Goal: Use online tool/utility

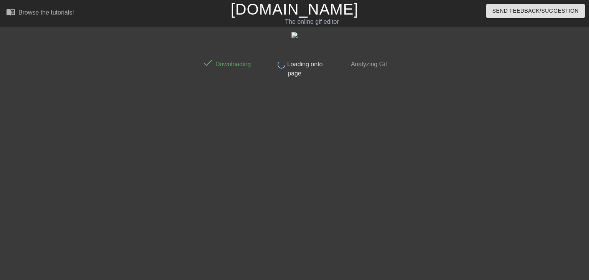
click at [302, 12] on link "[DOMAIN_NAME]" at bounding box center [295, 9] width 128 height 17
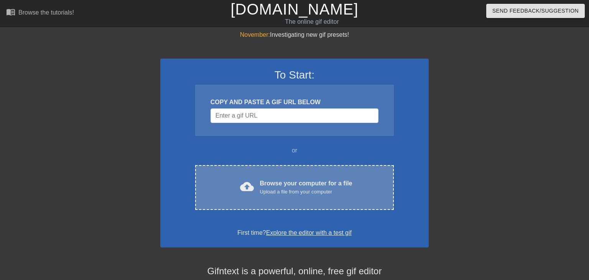
click at [347, 195] on div "Upload a file from your computer" at bounding box center [306, 192] width 92 height 8
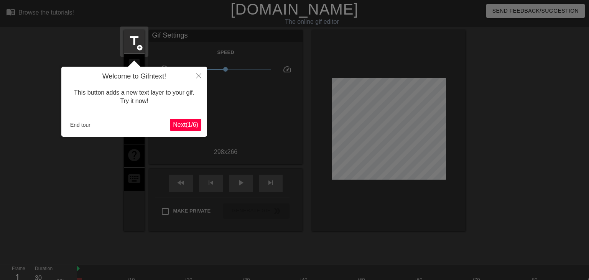
scroll to position [18, 0]
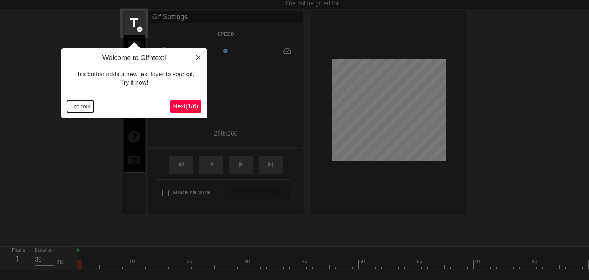
click at [86, 104] on button "End tour" at bounding box center [80, 107] width 26 height 12
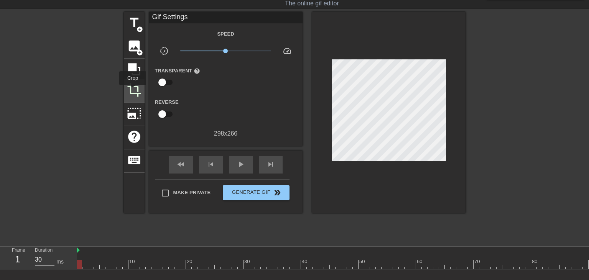
click at [133, 91] on span "crop" at bounding box center [134, 90] width 15 height 15
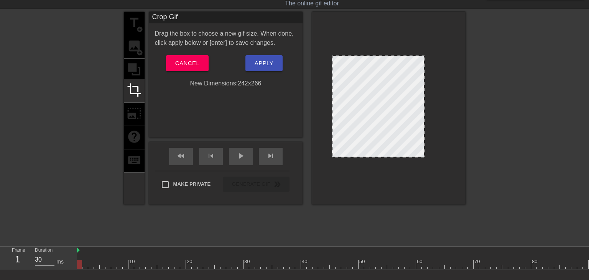
drag, startPoint x: 445, startPoint y: 111, endPoint x: 423, endPoint y: 112, distance: 21.5
click at [423, 112] on div at bounding box center [378, 107] width 93 height 102
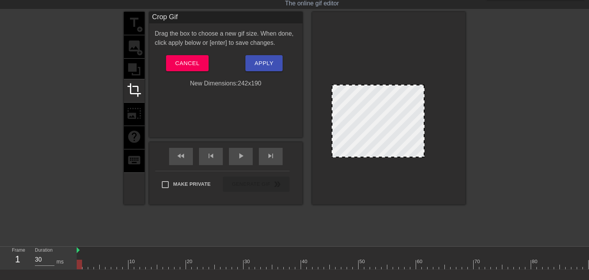
drag, startPoint x: 387, startPoint y: 56, endPoint x: 391, endPoint y: 86, distance: 29.4
click at [391, 86] on div at bounding box center [378, 121] width 93 height 73
click at [421, 120] on div at bounding box center [378, 121] width 93 height 73
drag, startPoint x: 424, startPoint y: 120, endPoint x: 418, endPoint y: 119, distance: 6.6
click at [418, 119] on div at bounding box center [417, 121] width 4 height 71
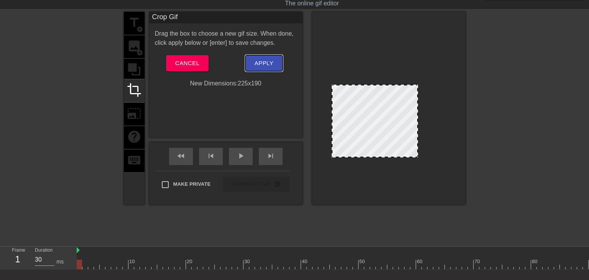
click at [277, 65] on button "Apply" at bounding box center [263, 63] width 37 height 16
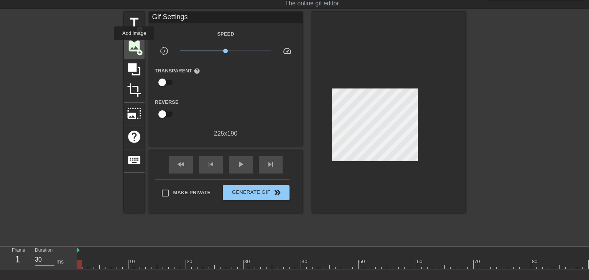
click at [134, 46] on span "image" at bounding box center [134, 46] width 15 height 15
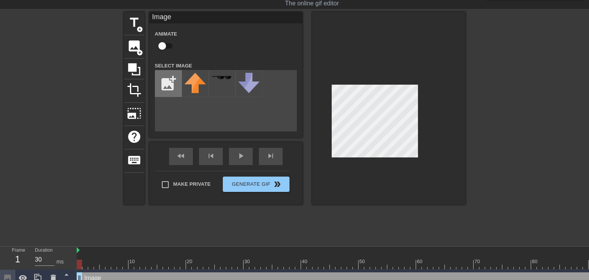
click at [166, 80] on input "file" at bounding box center [168, 84] width 26 height 26
type input "C:\fakepath\gif 11334557-xDuVTg4Vad.gif"
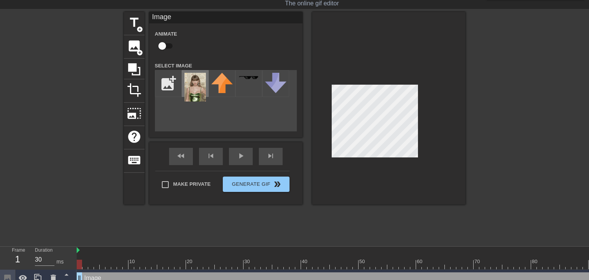
click at [198, 82] on img at bounding box center [194, 87] width 21 height 29
click at [139, 91] on span "crop" at bounding box center [134, 90] width 15 height 15
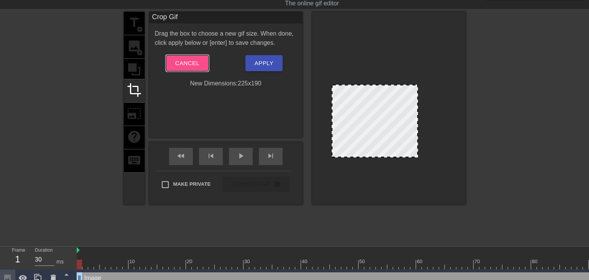
click at [190, 61] on span "Cancel" at bounding box center [187, 63] width 24 height 10
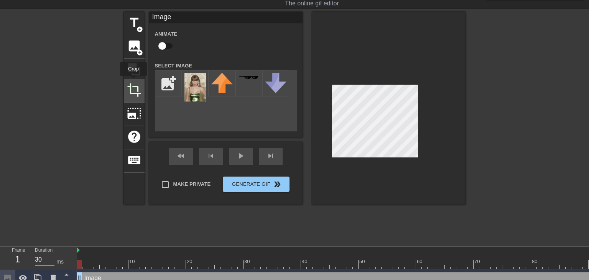
click at [133, 83] on span "crop" at bounding box center [134, 90] width 15 height 15
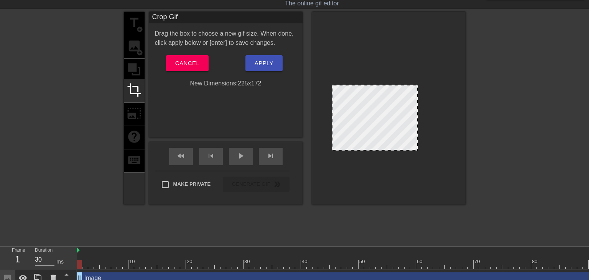
drag, startPoint x: 387, startPoint y: 156, endPoint x: 386, endPoint y: 149, distance: 7.0
click at [386, 149] on div at bounding box center [375, 118] width 86 height 66
click at [414, 136] on div at bounding box center [414, 118] width 4 height 64
click at [275, 59] on button "Apply" at bounding box center [263, 63] width 37 height 16
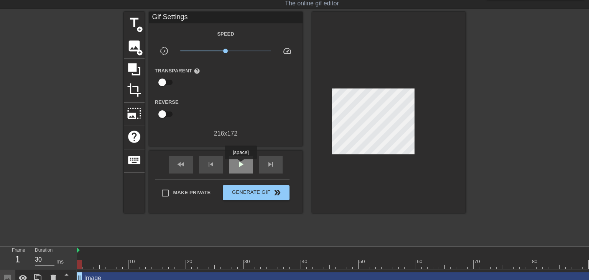
click at [240, 163] on span "play_arrow" at bounding box center [240, 164] width 9 height 9
click at [239, 168] on span "pause" at bounding box center [240, 164] width 9 height 9
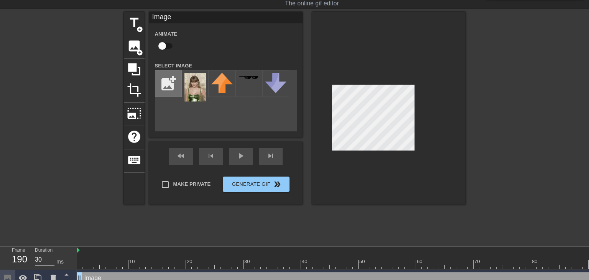
click at [175, 85] on input "file" at bounding box center [168, 84] width 26 height 26
type input "C:\fakepath\Clipped_image_20250314_171329.png"
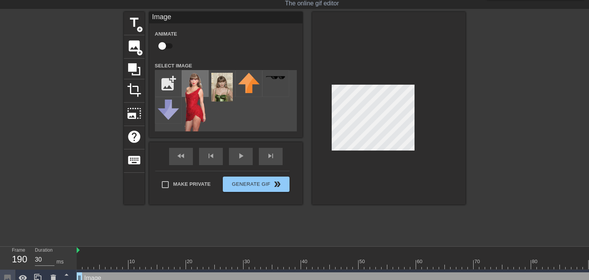
click at [197, 86] on img at bounding box center [194, 114] width 21 height 83
click at [245, 160] on div "play_arrow" at bounding box center [241, 156] width 24 height 17
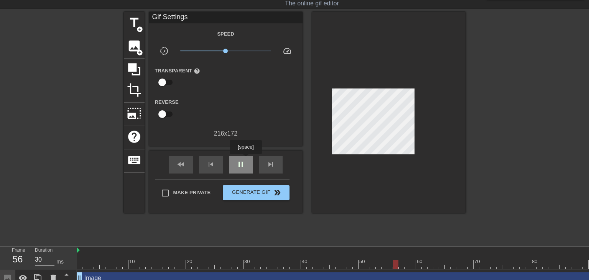
click at [245, 160] on div "pause" at bounding box center [241, 164] width 24 height 17
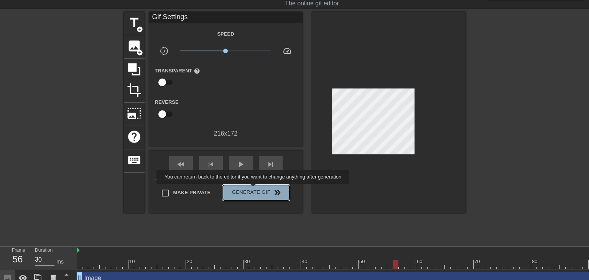
click at [254, 189] on span "Generate Gif double_arrow" at bounding box center [256, 192] width 60 height 9
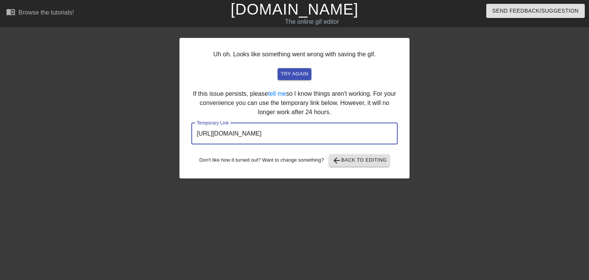
drag, startPoint x: 358, startPoint y: 132, endPoint x: 203, endPoint y: 132, distance: 154.6
click at [191, 133] on input "https://www.gifntext.com/temp_generations/AAZKQjpV.gif" at bounding box center [294, 133] width 206 height 21
